Goal: Check status

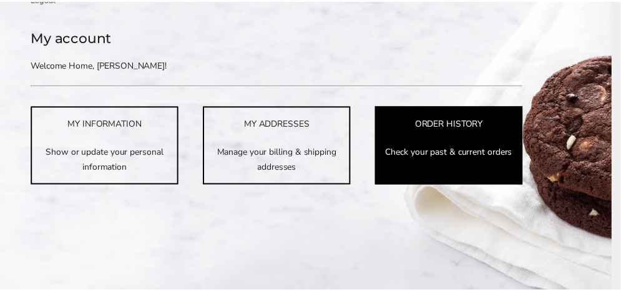
scroll to position [187, 0]
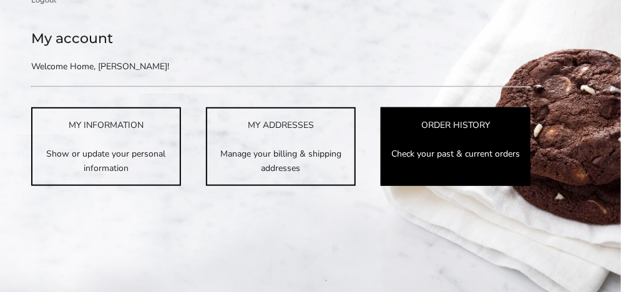
click at [461, 156] on p "Check your past & current orders" at bounding box center [455, 154] width 147 height 14
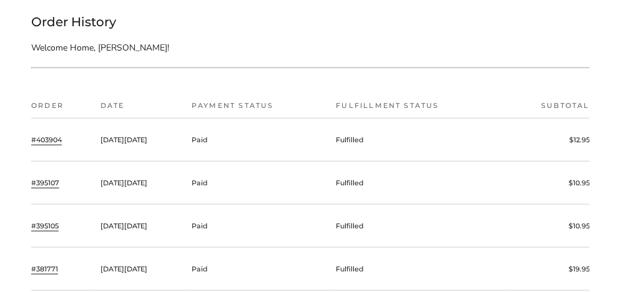
scroll to position [187, 0]
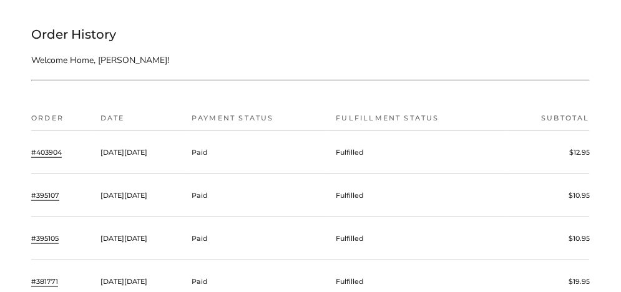
click at [47, 152] on link "#403904" at bounding box center [46, 152] width 31 height 11
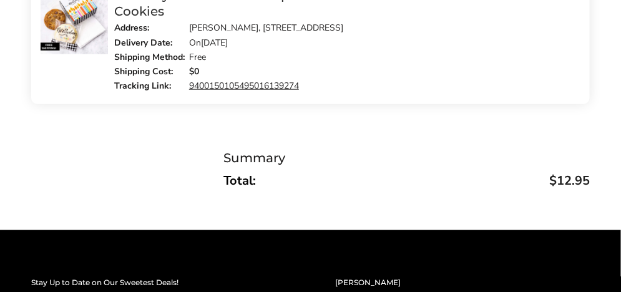
scroll to position [375, 0]
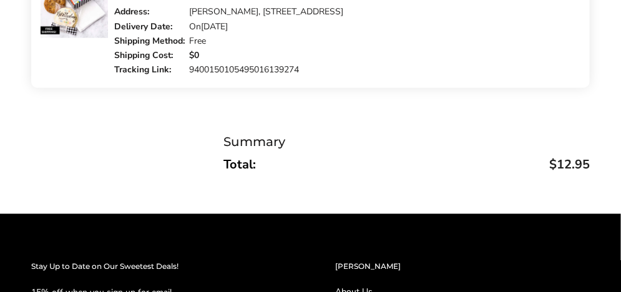
click at [237, 76] on link "9400150105495016139274" at bounding box center [244, 70] width 110 height 12
